Goal: Task Accomplishment & Management: Manage account settings

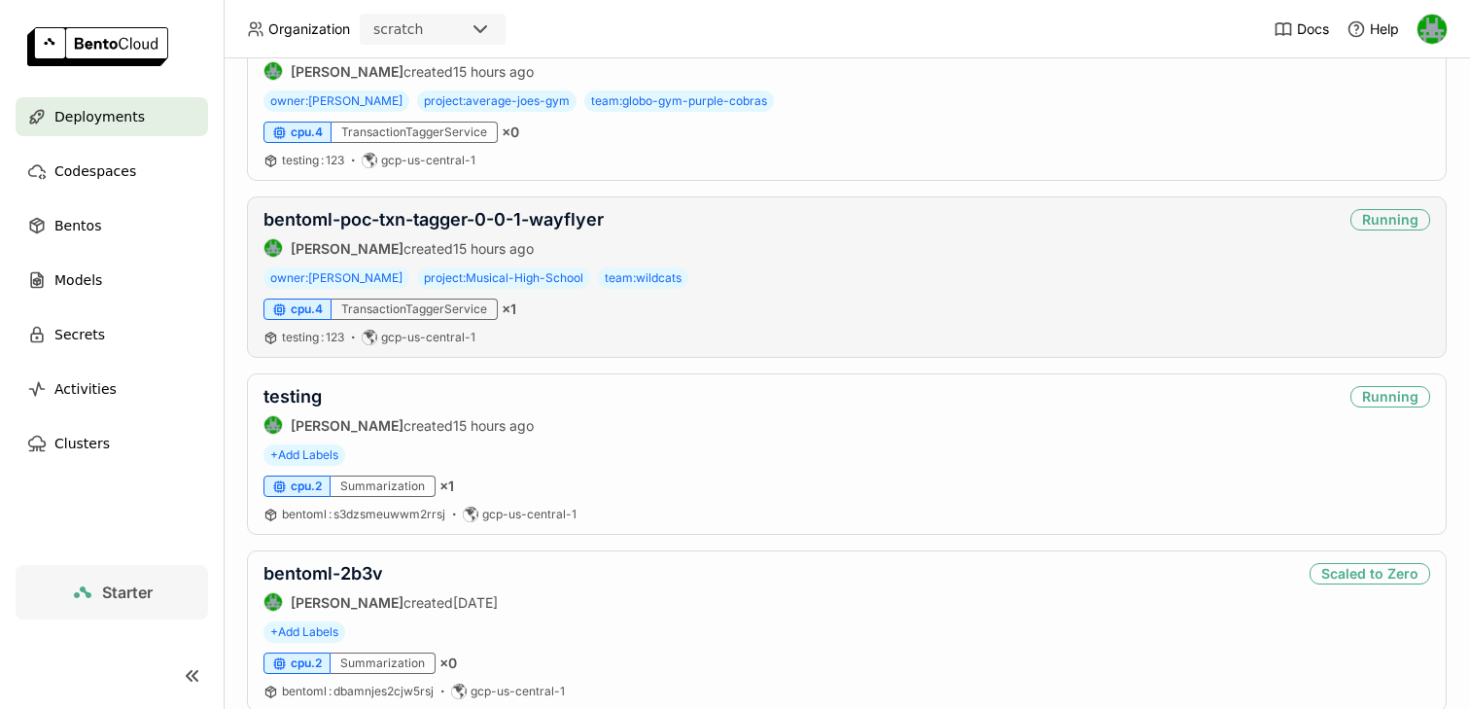
scroll to position [570, 0]
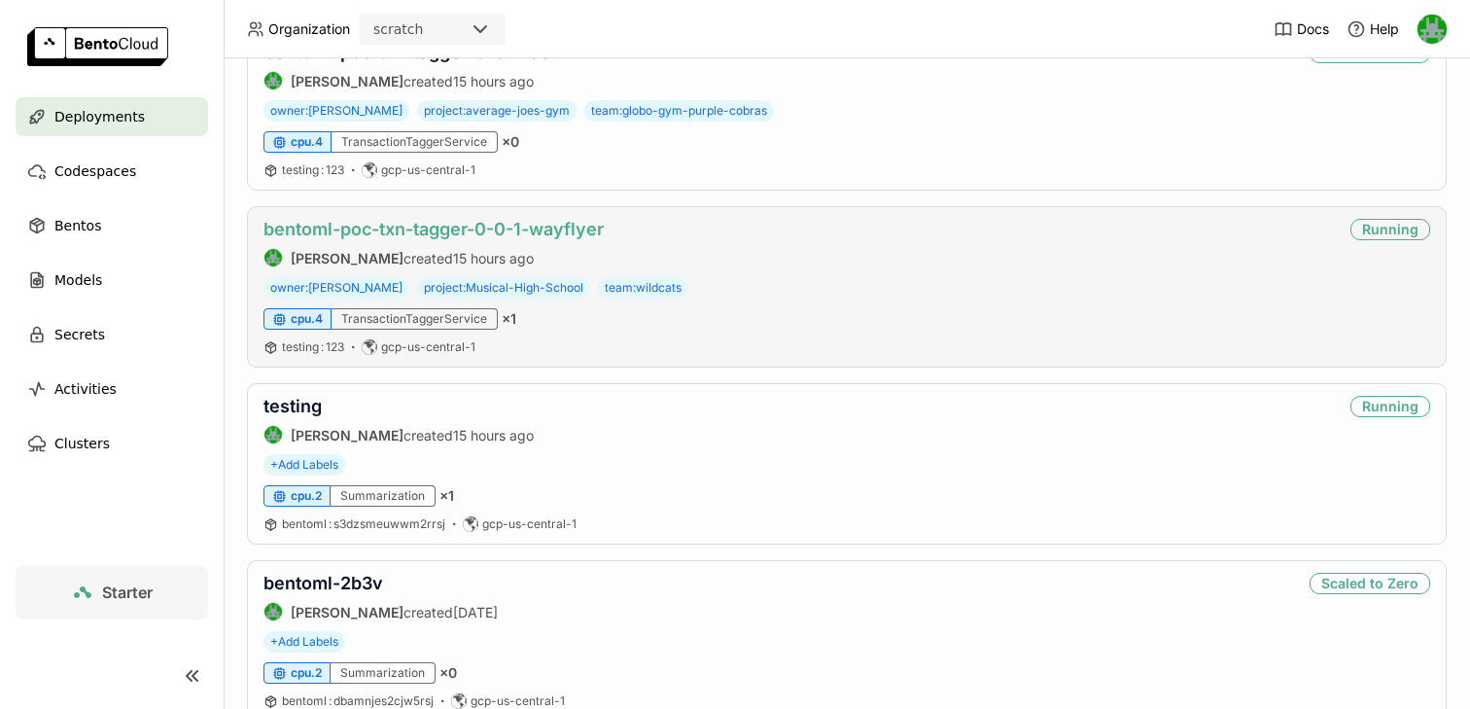
click at [499, 226] on link "bentoml-poc-txn-tagger-0-0-1-wayflyer" at bounding box center [433, 229] width 340 height 20
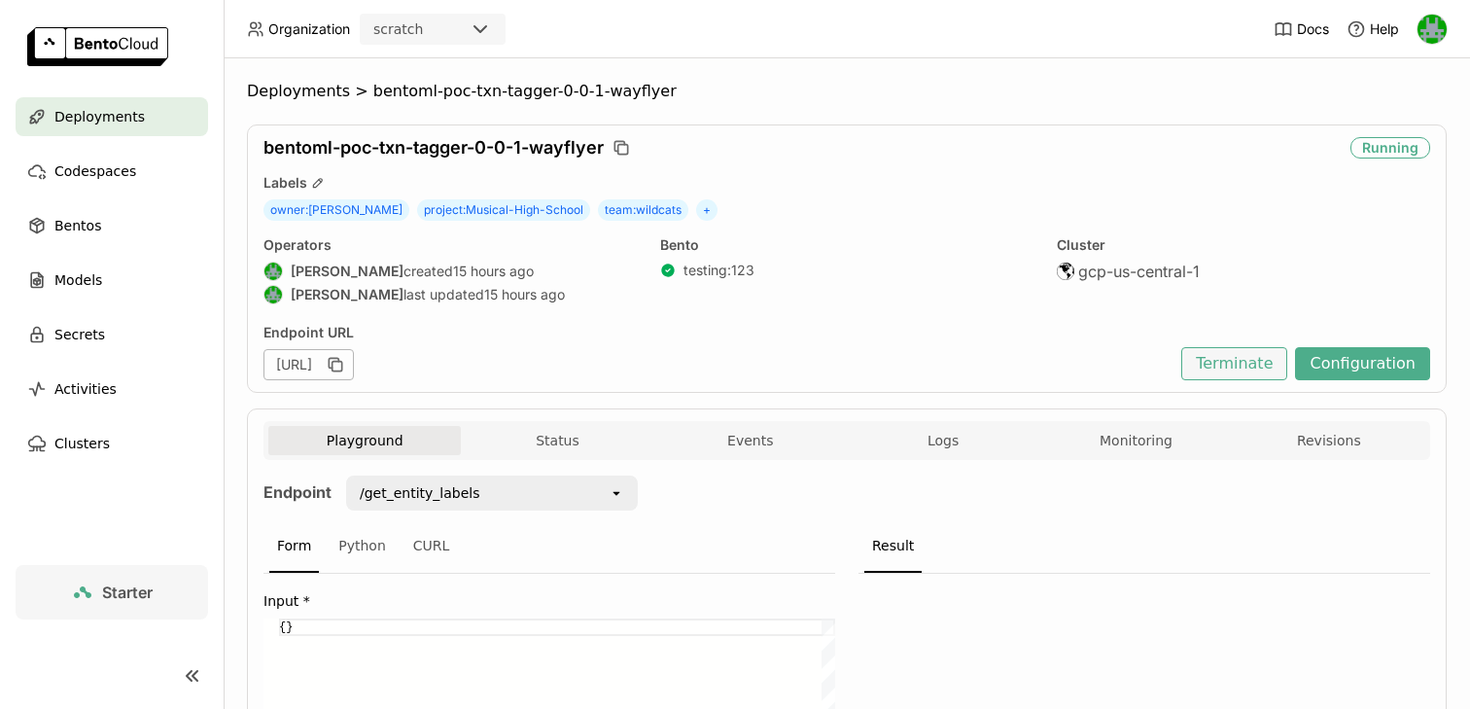
click at [1230, 348] on button "Terminate" at bounding box center [1234, 363] width 106 height 33
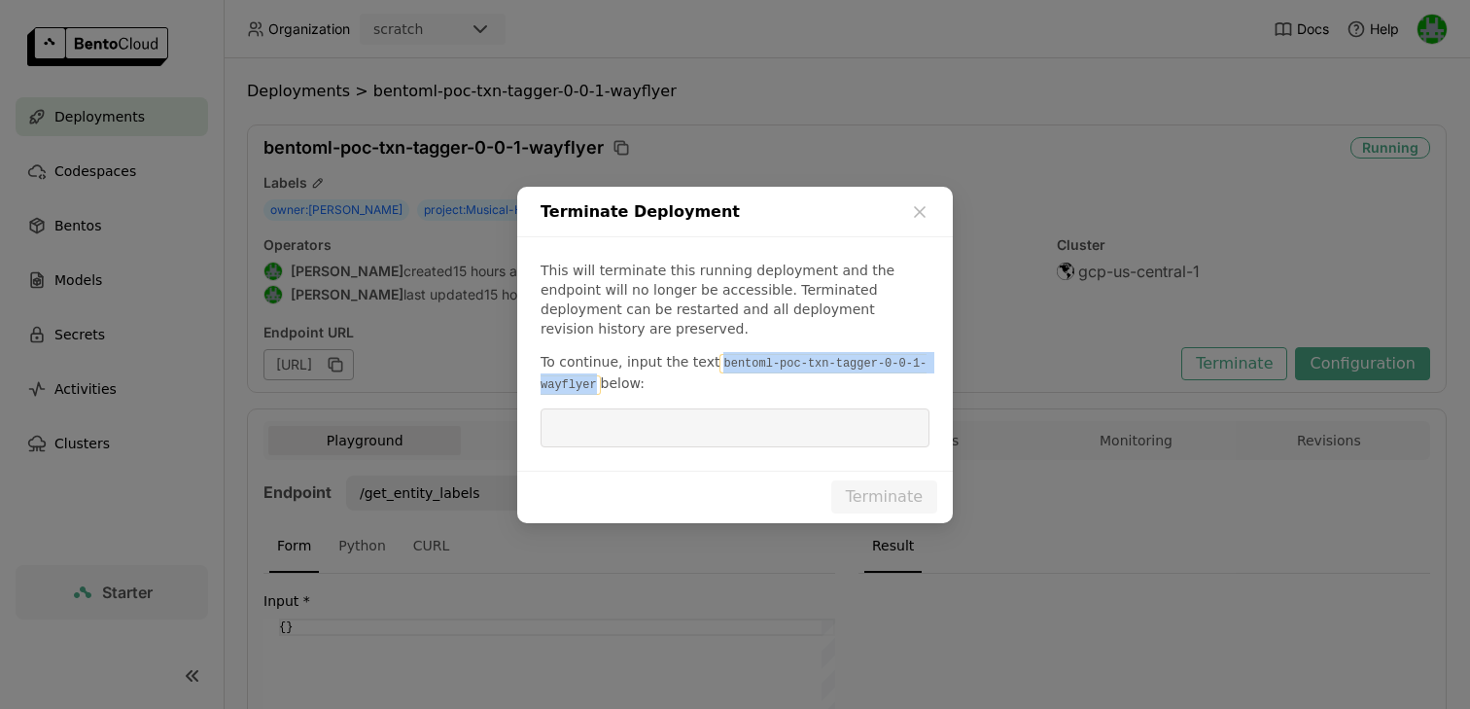
drag, startPoint x: 713, startPoint y: 351, endPoint x: 599, endPoint y: 366, distance: 114.8
click at [599, 368] on code "bentoml-poc-txn-tagger-0-0-1-wayflyer" at bounding box center [733, 374] width 386 height 41
copy code "bentoml-poc-txn-tagger-0-0-1-wayflyer"
click at [610, 409] on input "dialog" at bounding box center [735, 427] width 366 height 37
paste input "bentoml-poc-txn-tagger-0-0-1-wayflyer"
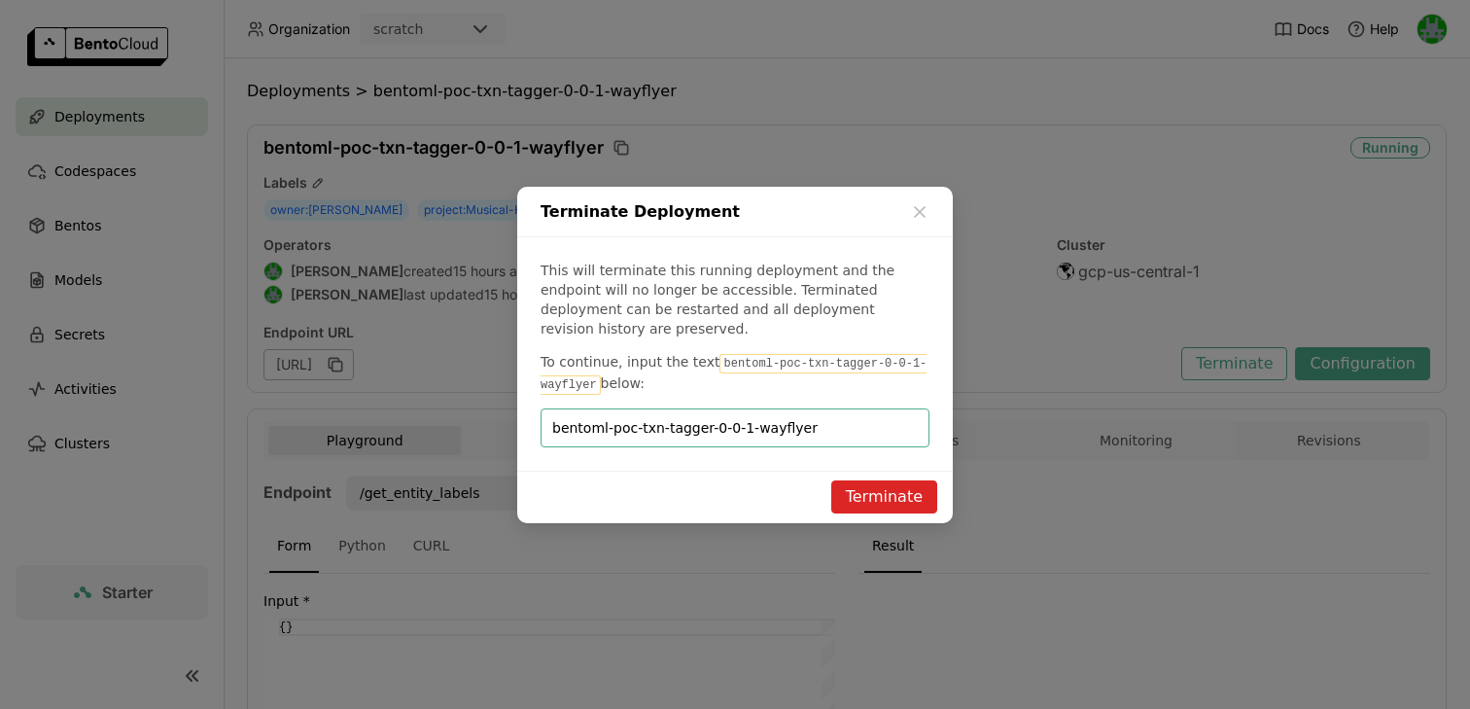
type input "bentoml-poc-txn-tagger-0-0-1-wayflyer"
click at [919, 492] on button "Terminate" at bounding box center [884, 496] width 106 height 33
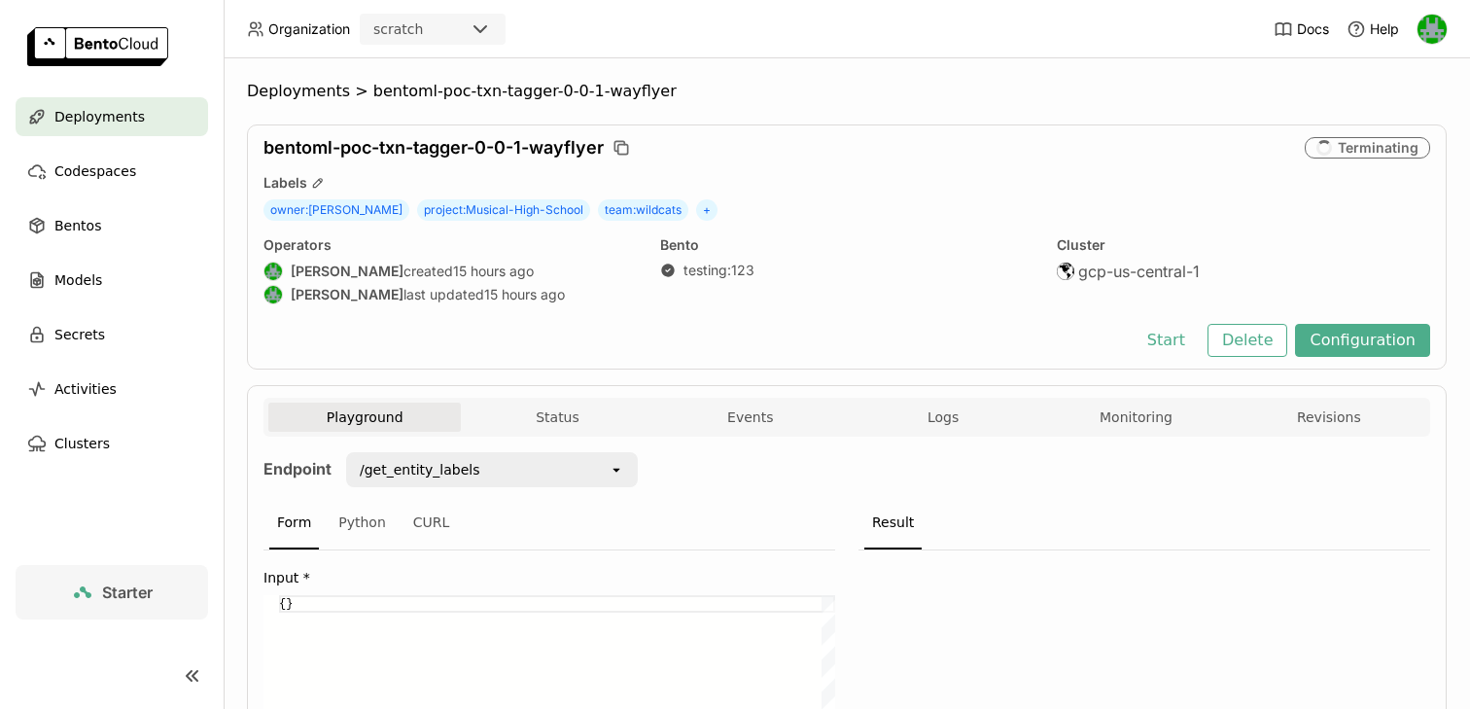
click at [1267, 317] on div "bentoml-poc-txn-tagger-0-0-1-wayflyer Terminating Labels owner : [PERSON_NAME] …" at bounding box center [847, 246] width 1200 height 245
click at [1255, 332] on button "Delete" at bounding box center [1247, 340] width 81 height 33
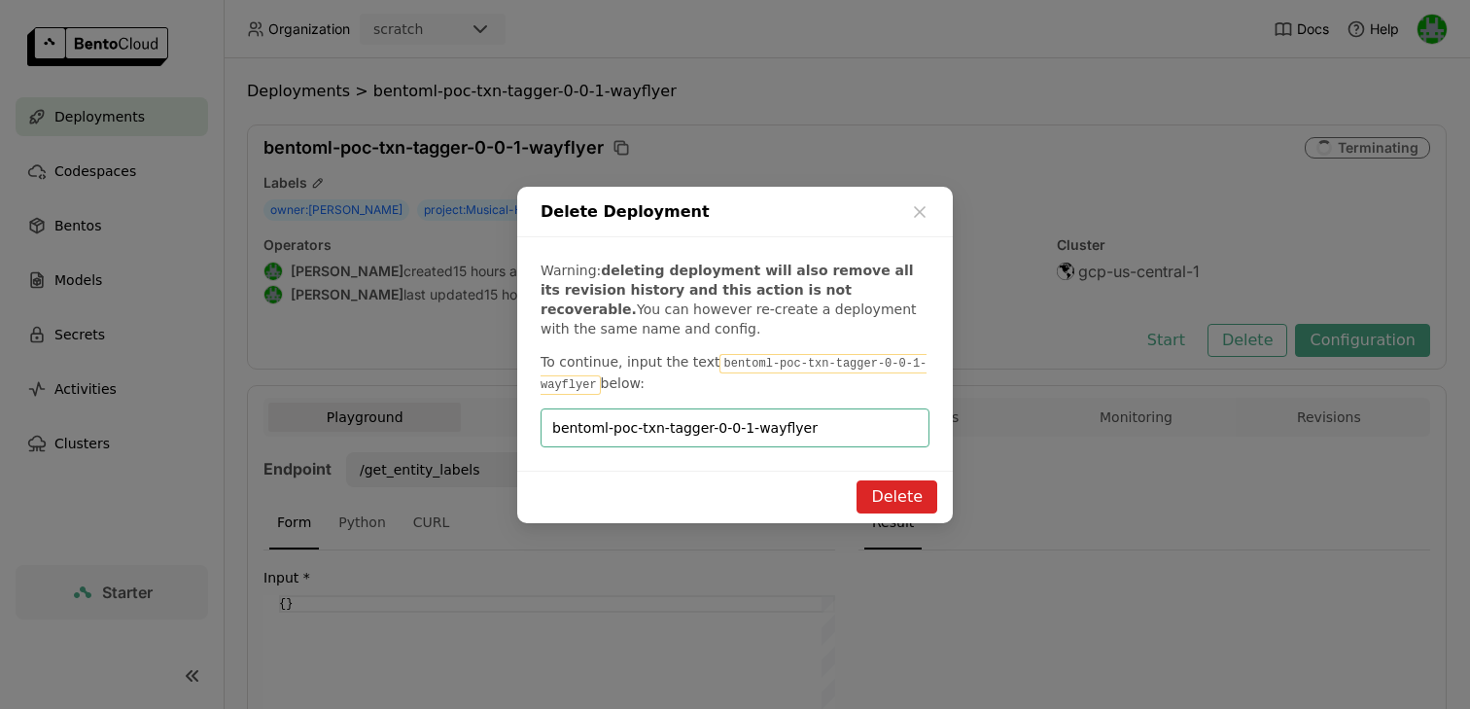
type input "bentoml-poc-txn-tagger-0-0-1-wayflyer"
click at [908, 499] on button "Delete" at bounding box center [896, 496] width 81 height 33
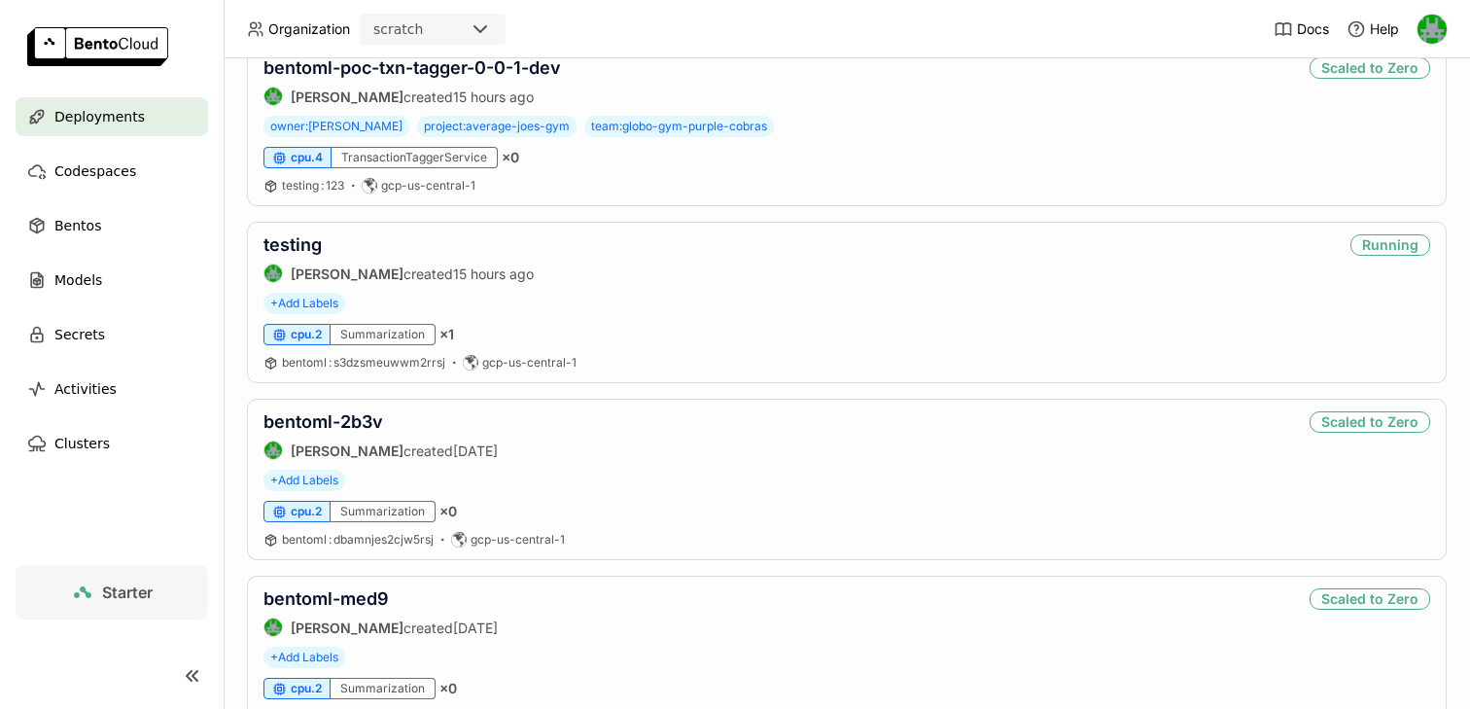
scroll to position [568, 0]
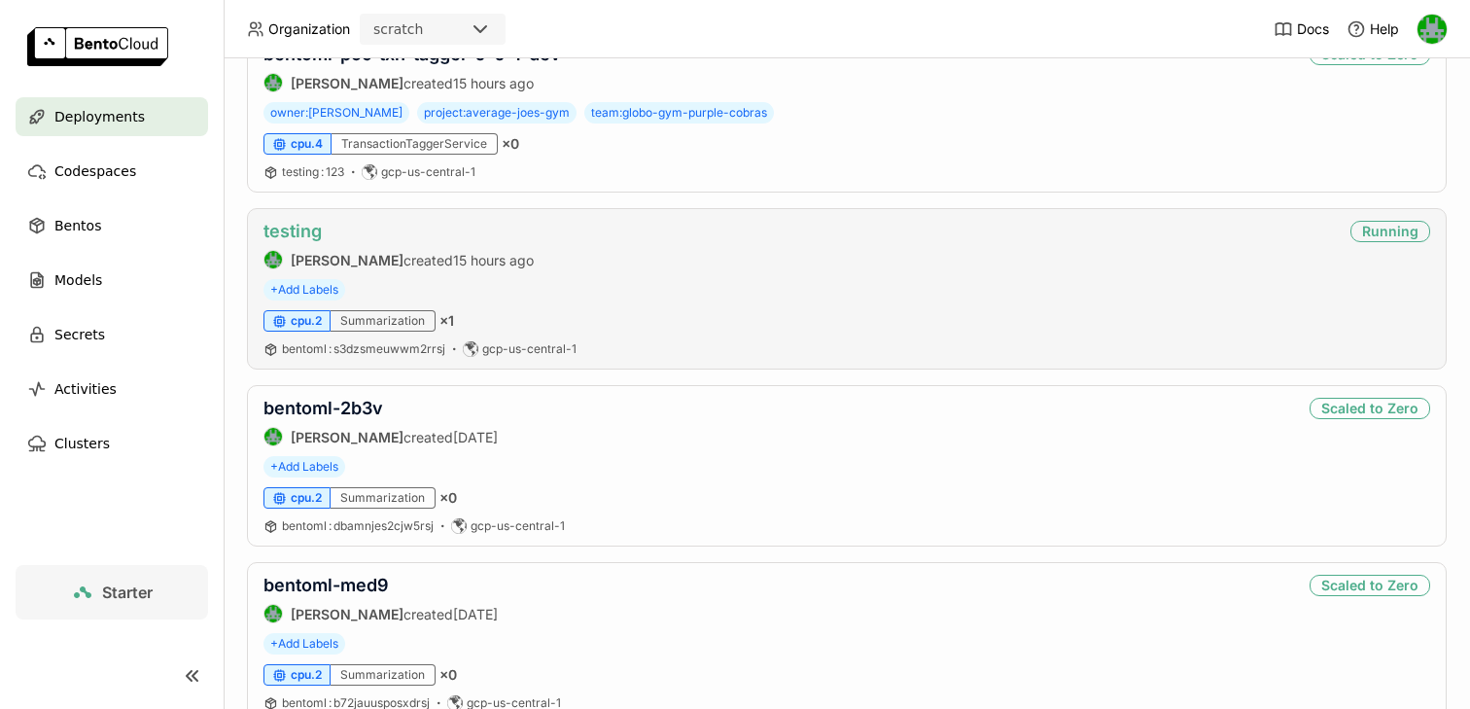
click at [292, 227] on link "testing" at bounding box center [292, 231] width 58 height 20
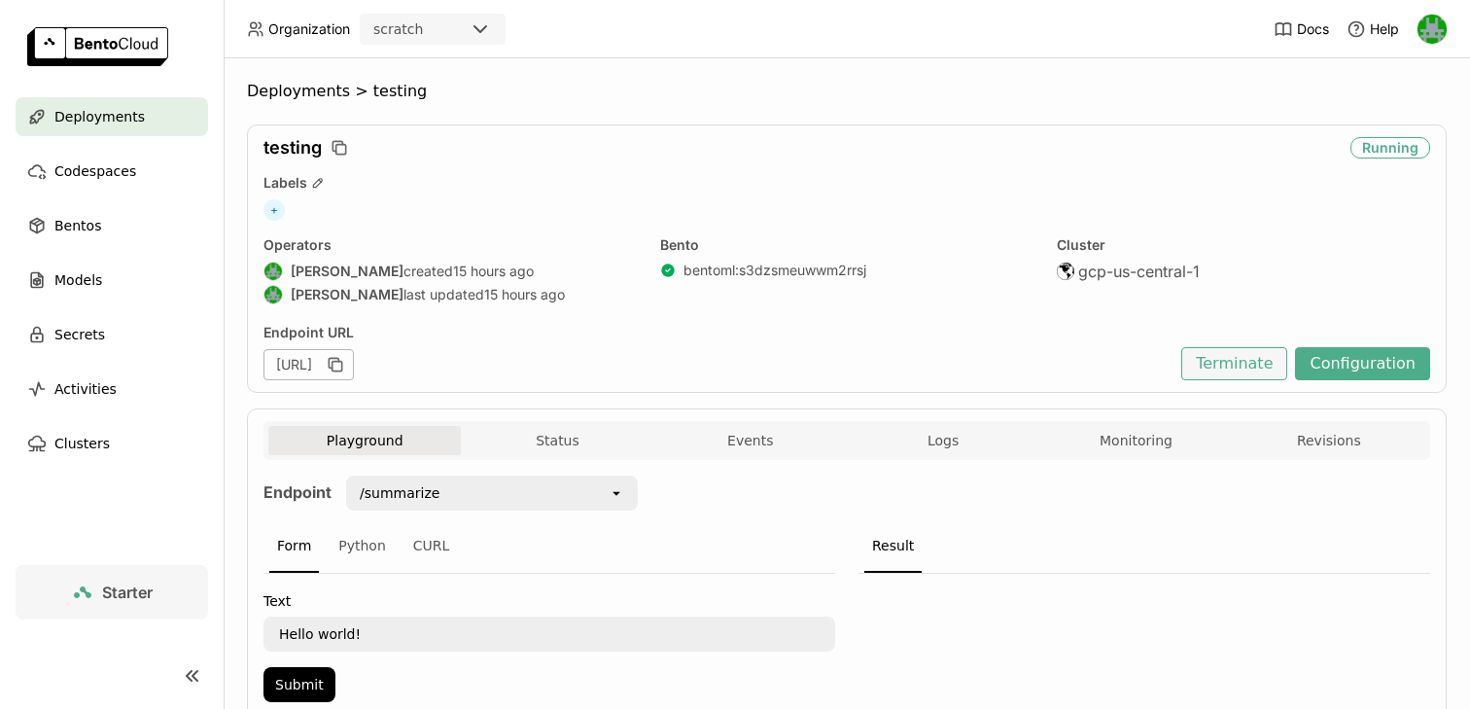
click at [1251, 368] on button "Terminate" at bounding box center [1234, 363] width 106 height 33
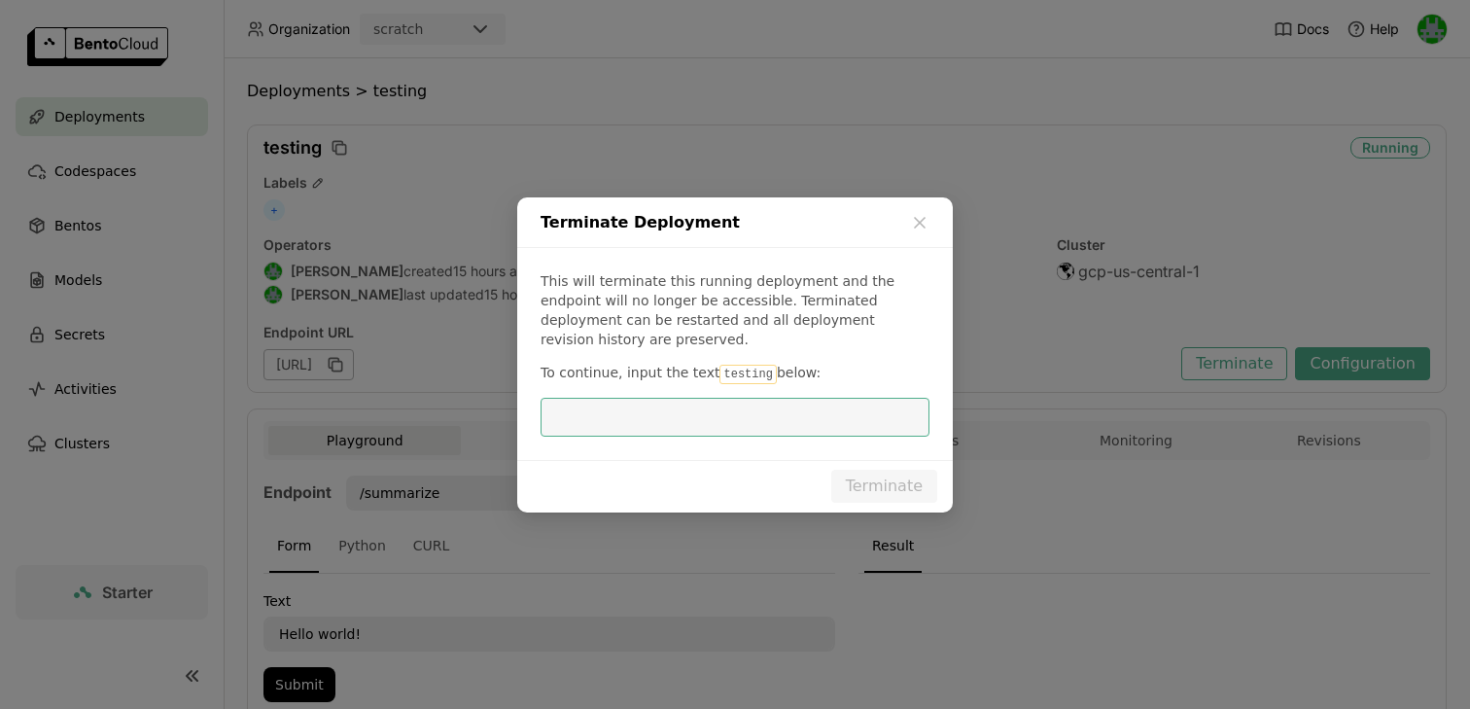
click at [835, 403] on input "dialog" at bounding box center [735, 417] width 366 height 37
type input "bentoml-poc-txn-tagger-0-0-1-wayflyer"
click at [732, 373] on div "This will terminate this running deployment and the endpoint will no longer be …" at bounding box center [735, 354] width 436 height 212
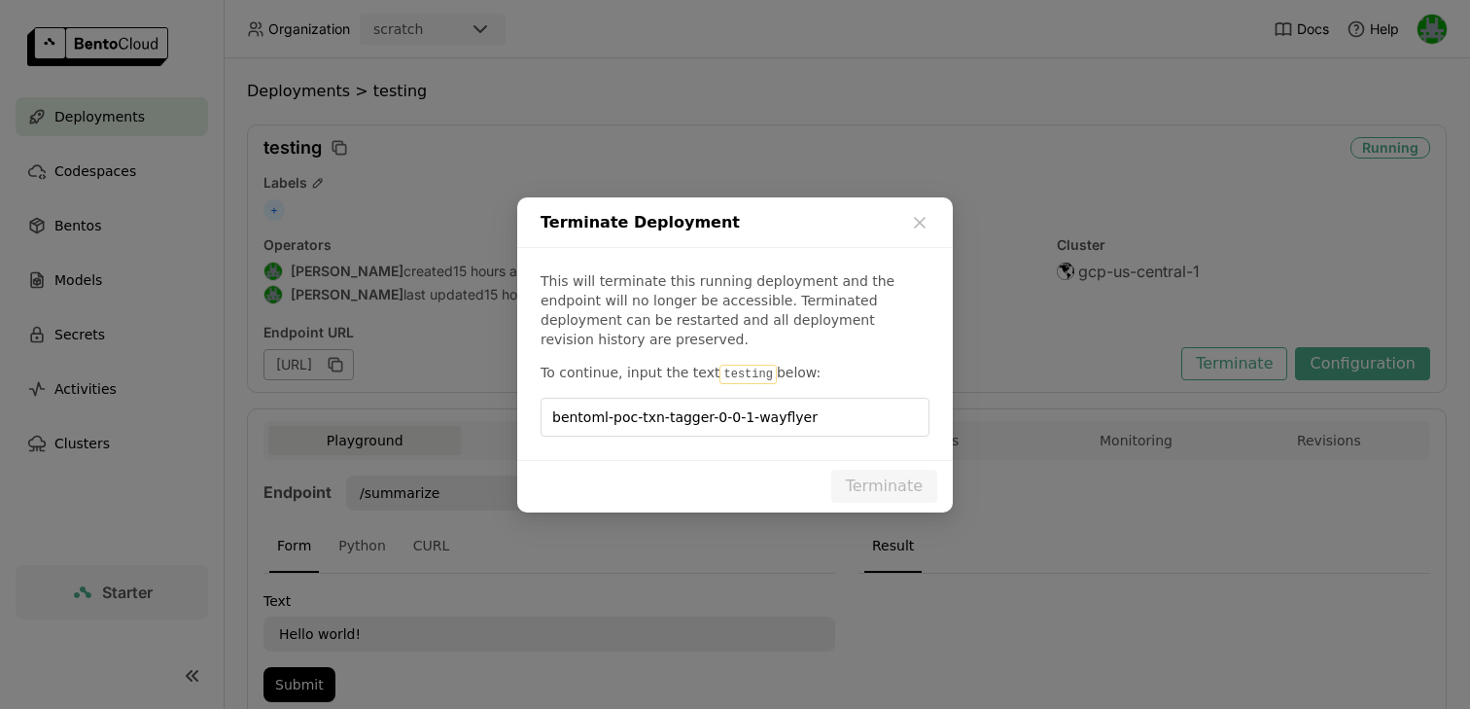
click at [732, 371] on code "testing" at bounding box center [747, 374] width 56 height 19
copy code "testing"
click at [826, 407] on input "bentoml-poc-txn-tagger-0-0-1-wayflyer" at bounding box center [735, 417] width 366 height 37
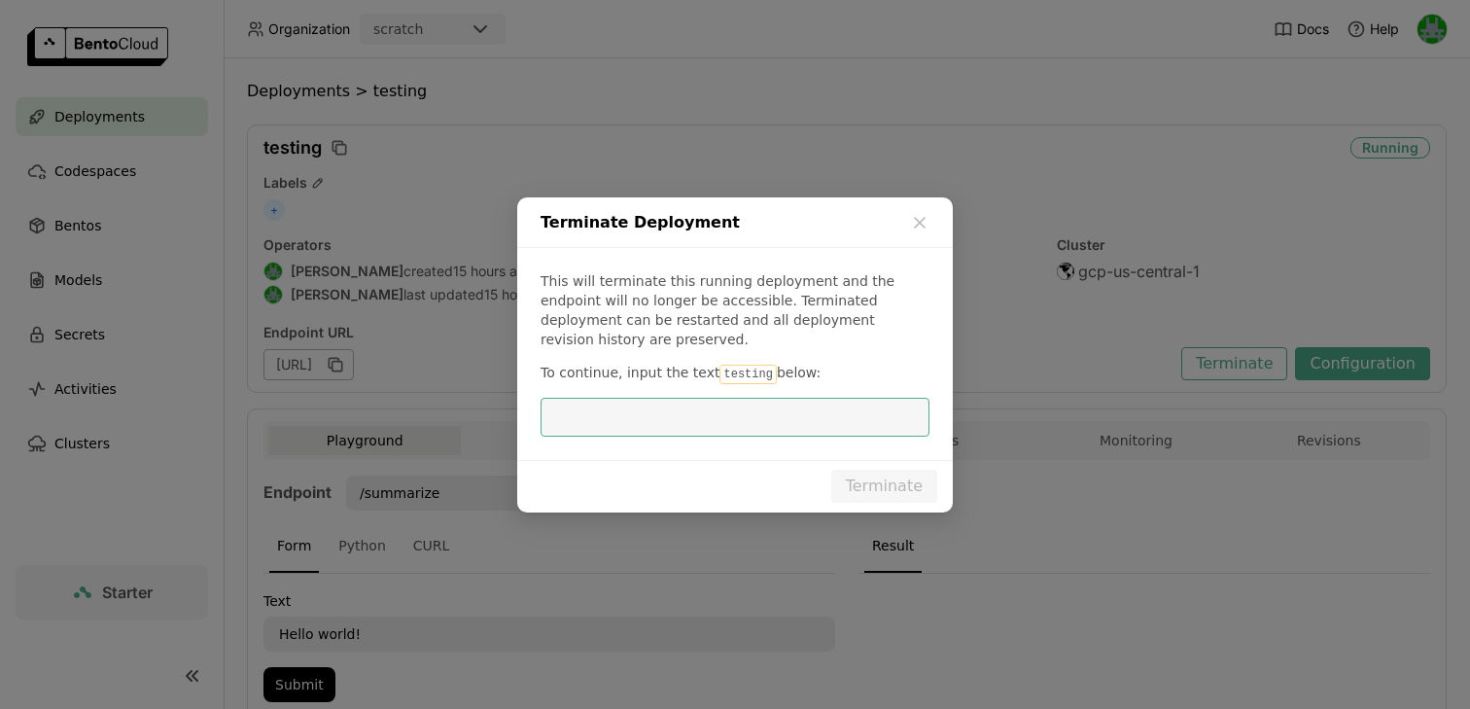
paste input "testing"
type input "testing"
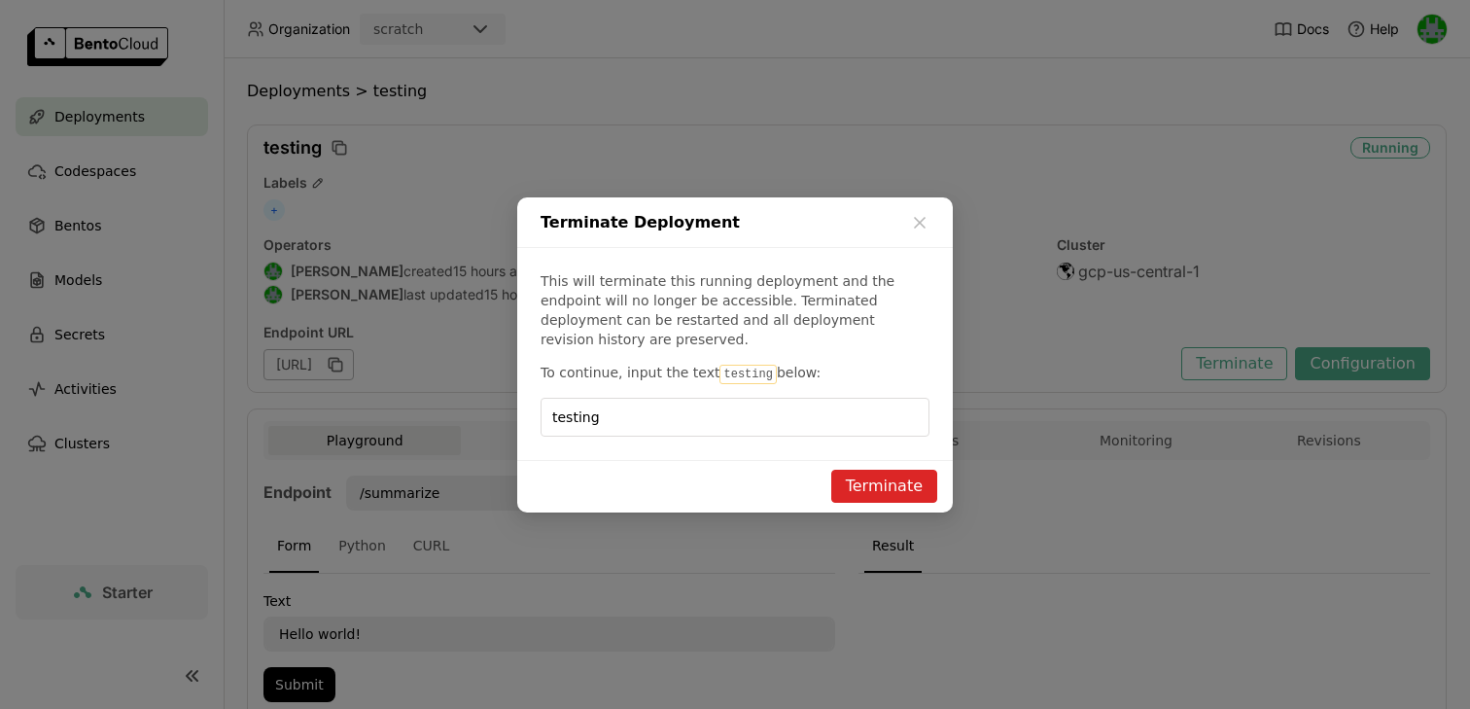
click at [920, 475] on button "Terminate" at bounding box center [884, 486] width 106 height 33
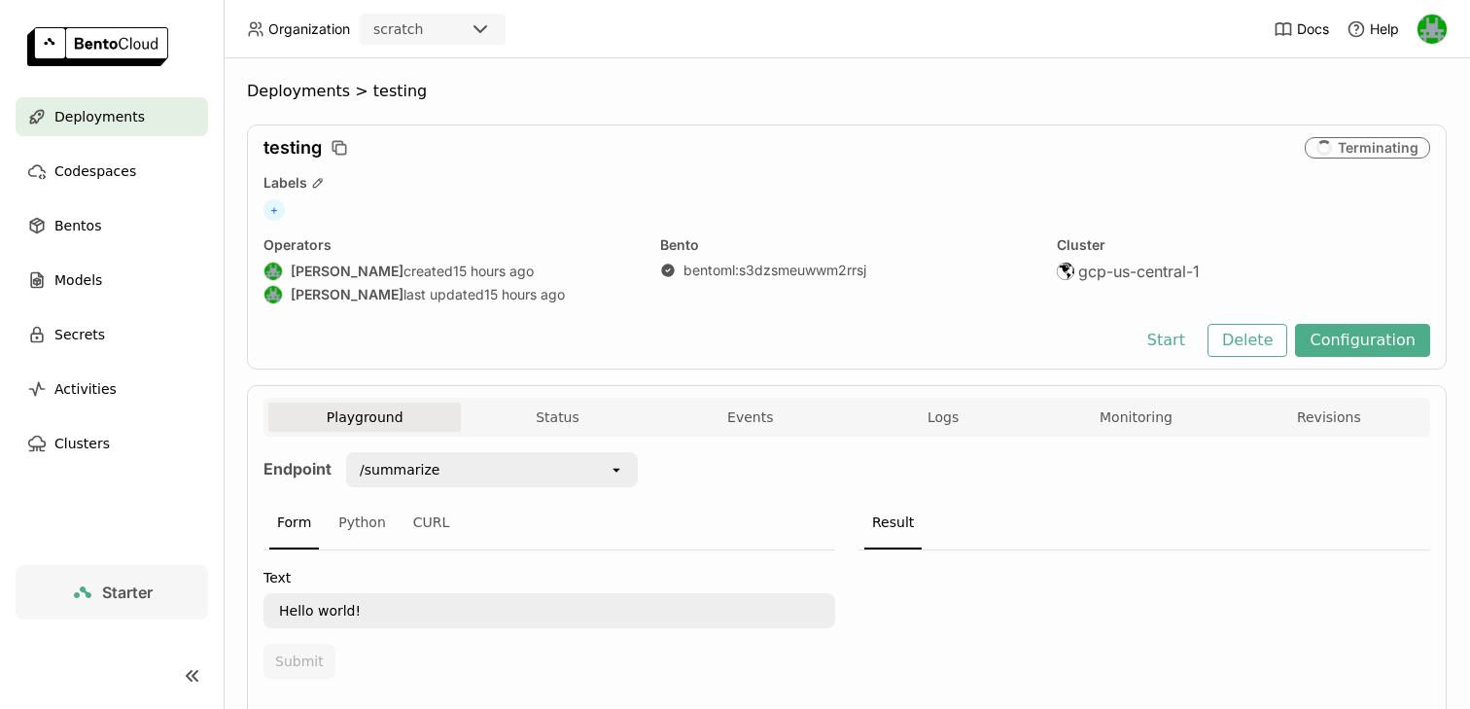
click at [1252, 366] on div "testing Terminating Labels + Operators [PERSON_NAME] created 15 hours ago [PERS…" at bounding box center [847, 246] width 1200 height 245
click at [1251, 343] on button "Delete" at bounding box center [1247, 340] width 81 height 33
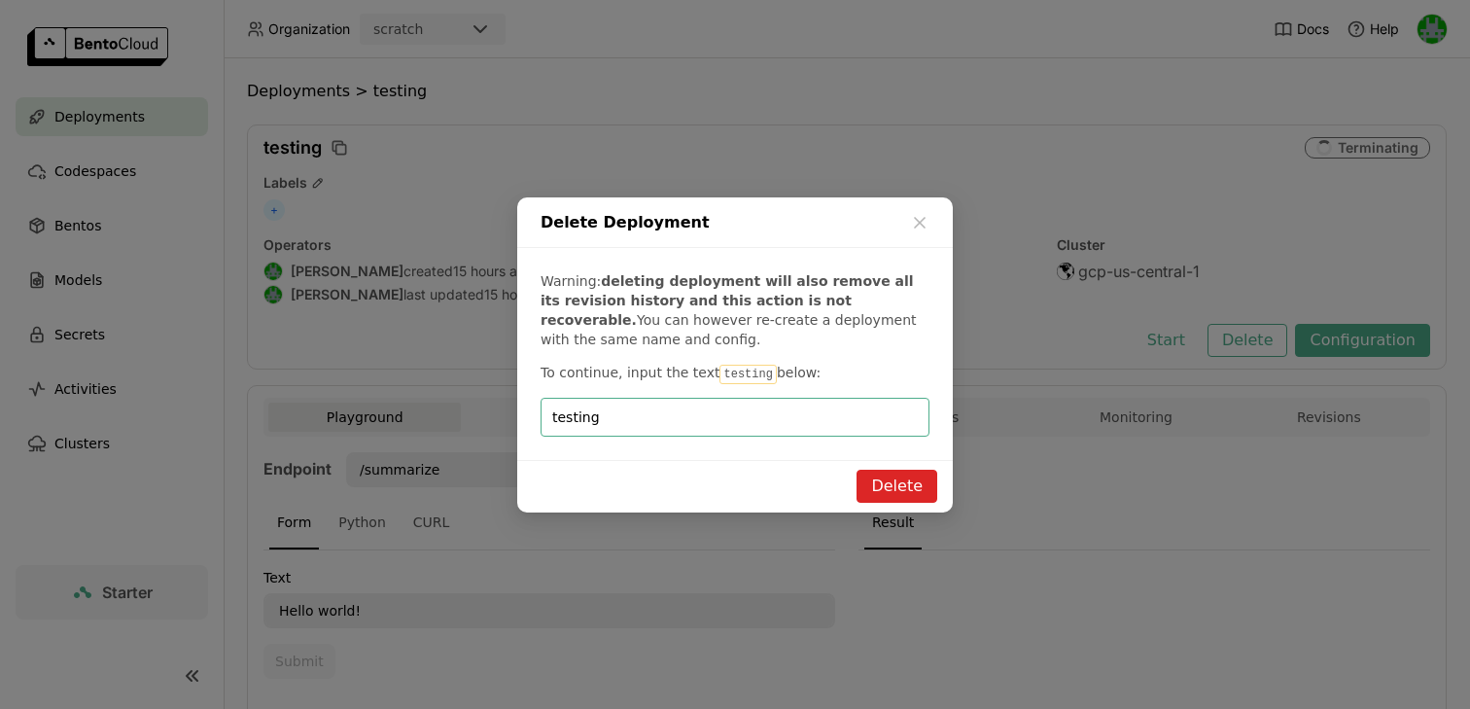
type input "testing"
click at [894, 478] on button "Delete" at bounding box center [896, 486] width 81 height 33
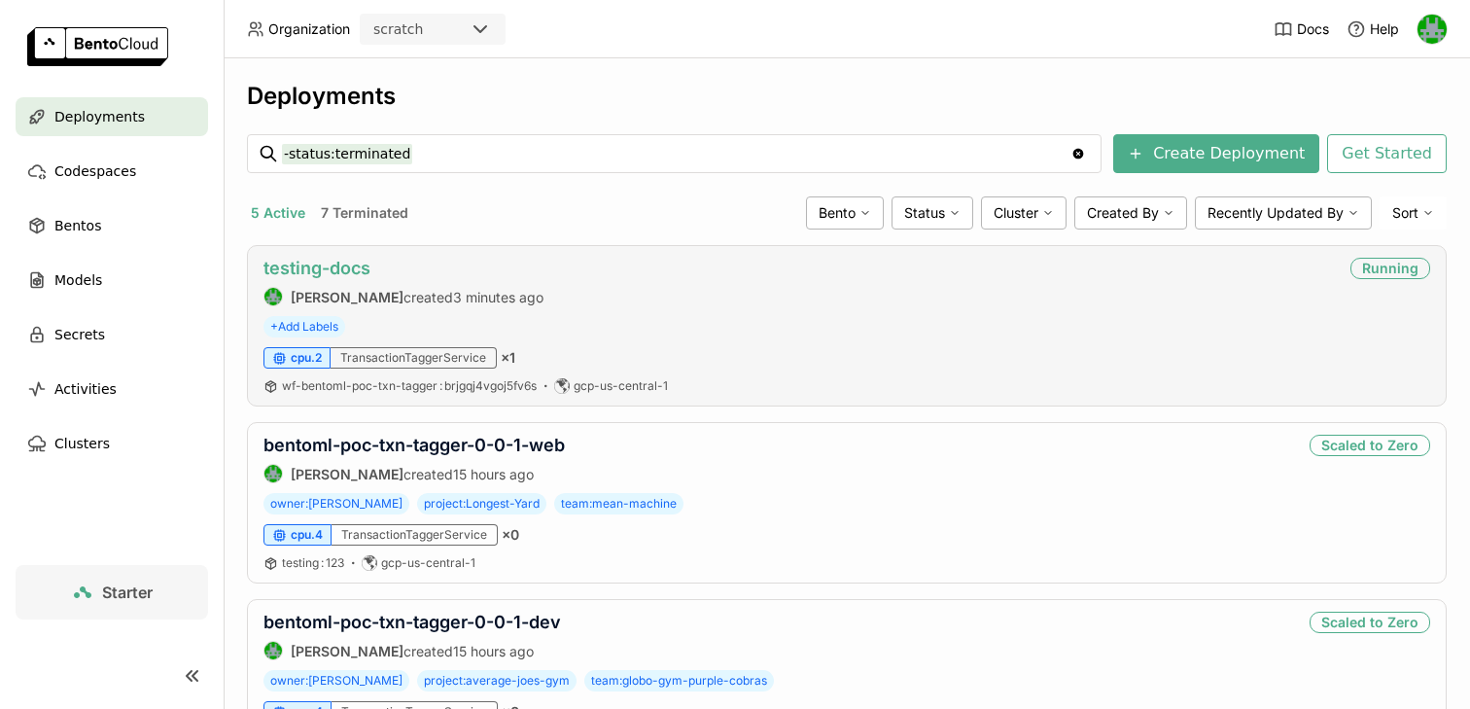
click at [295, 268] on link "testing-docs" at bounding box center [316, 268] width 107 height 20
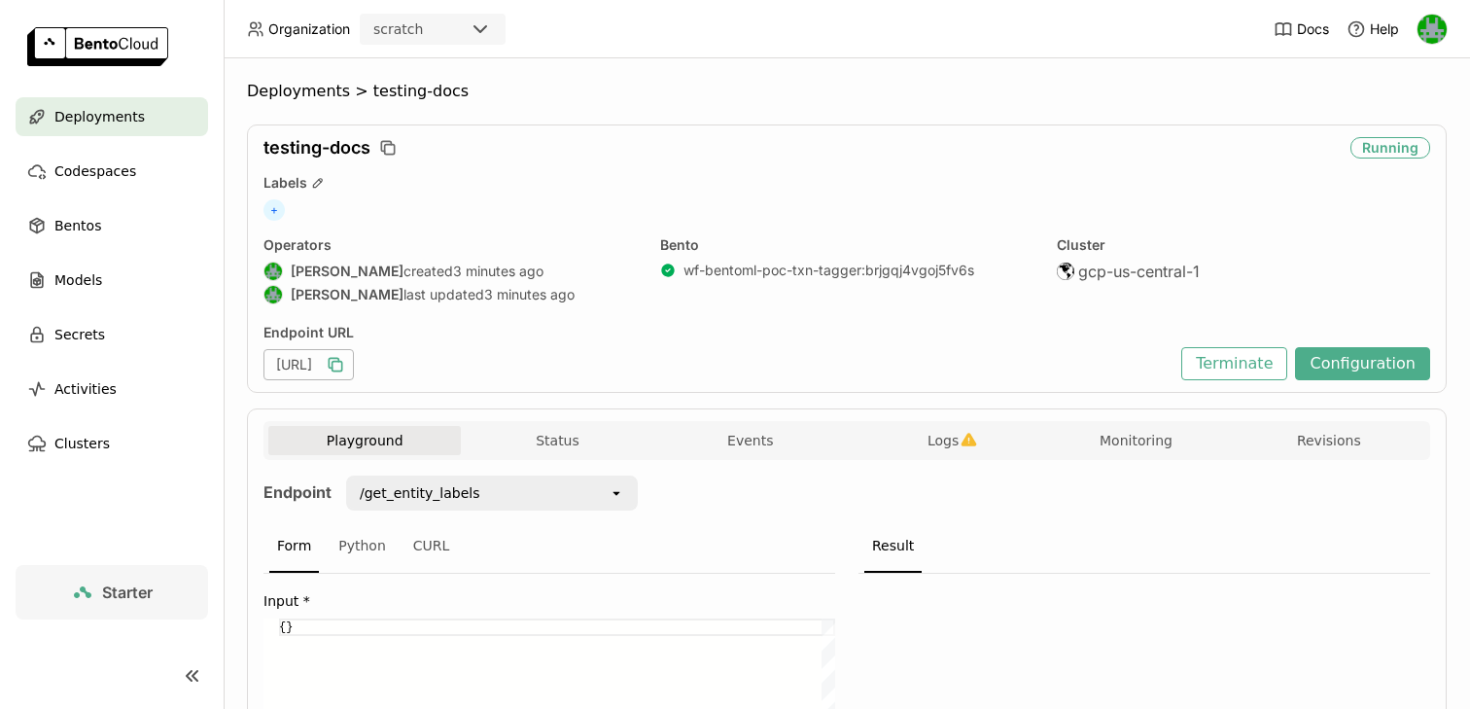
click at [345, 360] on icon "button" at bounding box center [335, 364] width 19 height 19
